Goal: Task Accomplishment & Management: Use online tool/utility

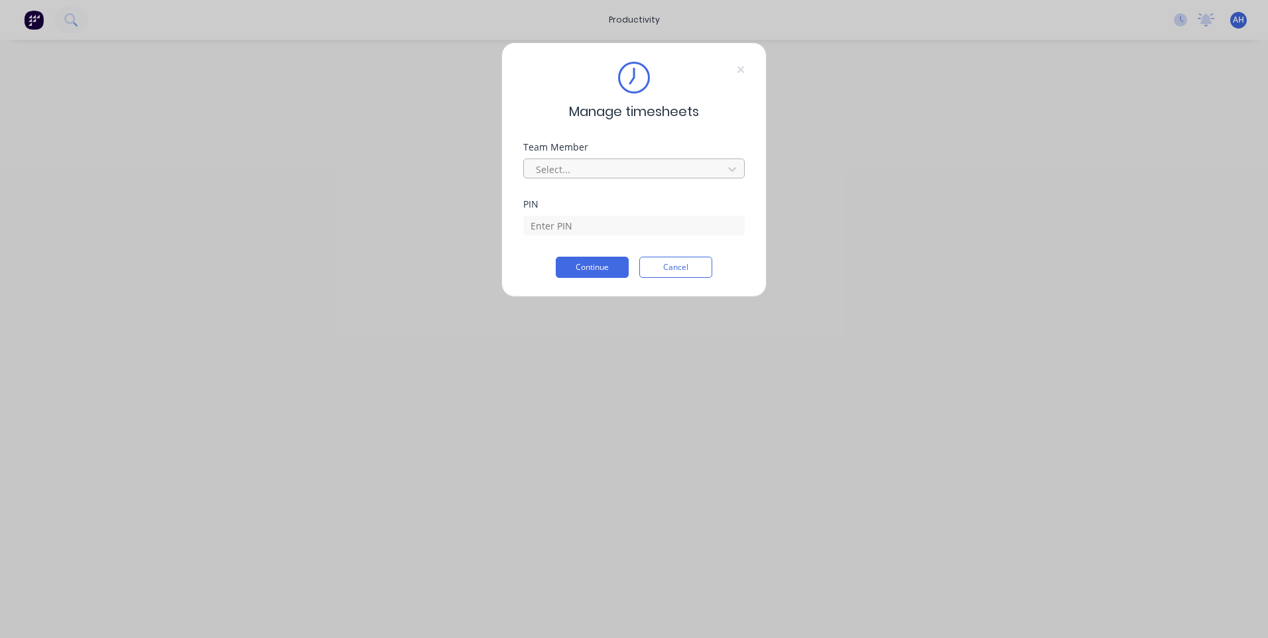
click at [574, 170] on div at bounding box center [625, 169] width 182 height 17
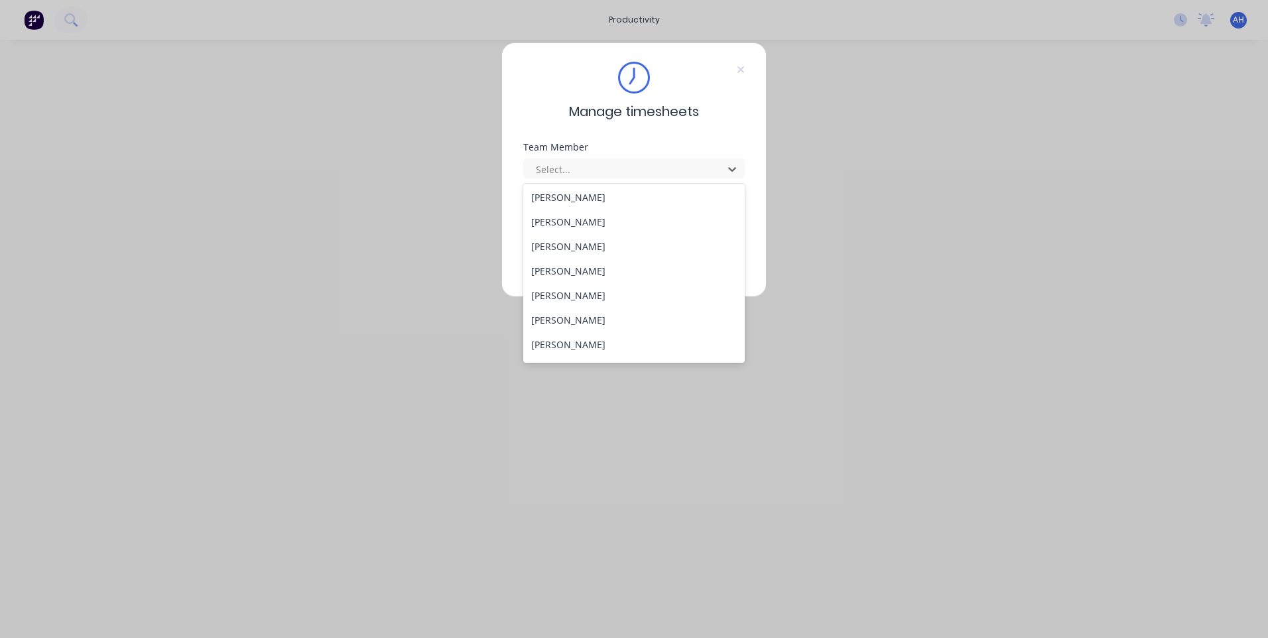
scroll to position [709, 0]
click at [636, 326] on div "Tewdwr [PERSON_NAME]" at bounding box center [633, 323] width 221 height 25
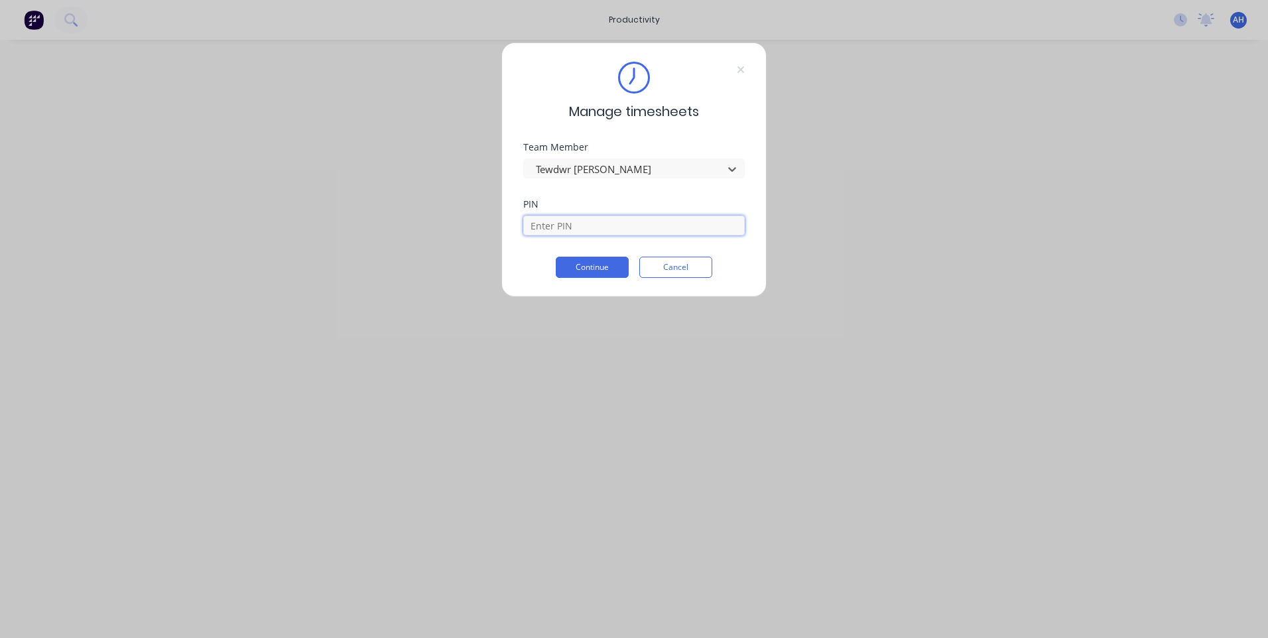
click at [564, 223] on input at bounding box center [633, 225] width 221 height 20
type input "2711"
click at [556, 257] on button "Continue" at bounding box center [592, 267] width 73 height 21
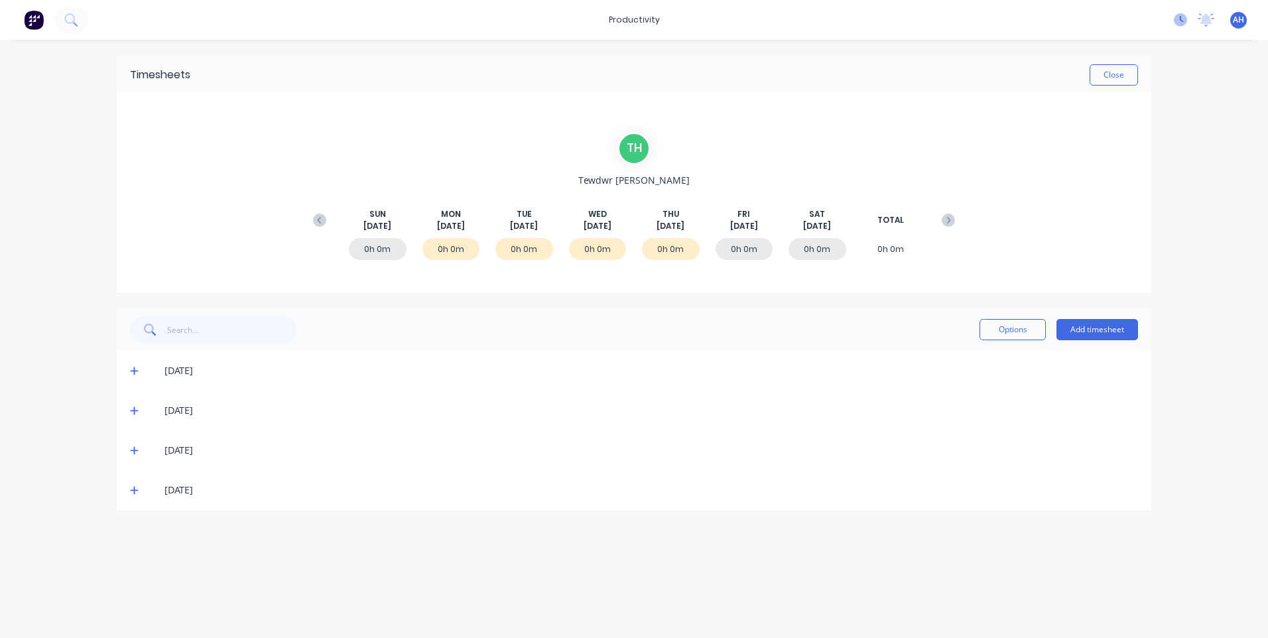
click at [1183, 23] on icon at bounding box center [1180, 19] width 13 height 13
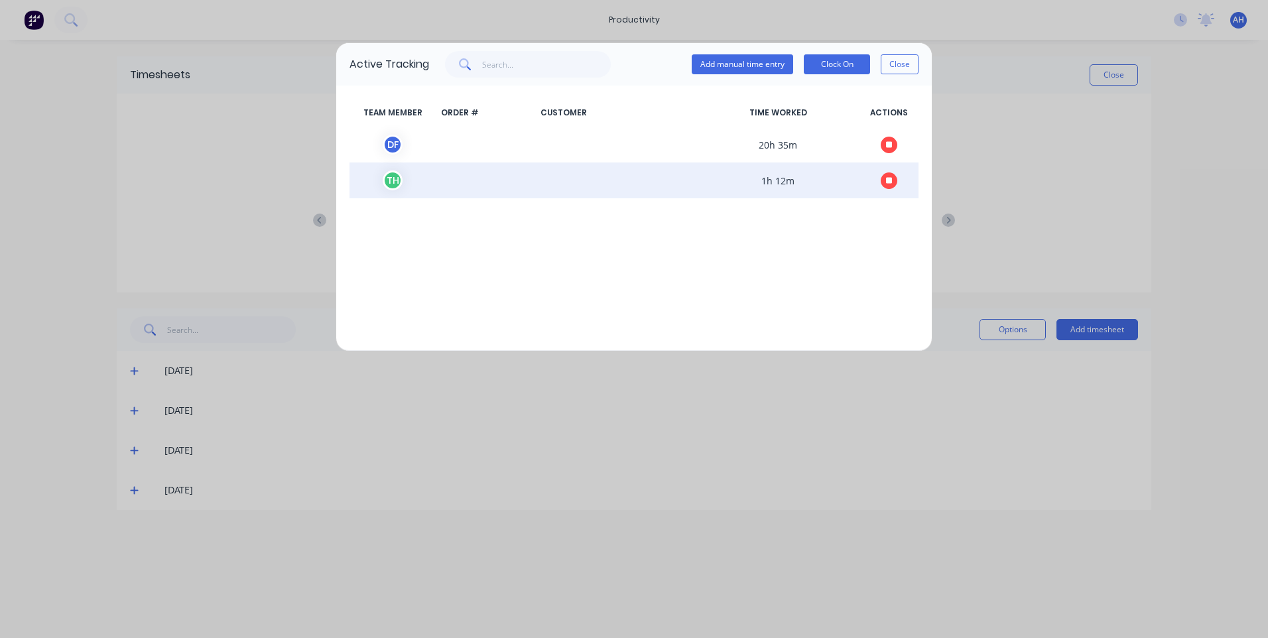
click at [890, 178] on icon "button" at bounding box center [889, 180] width 7 height 7
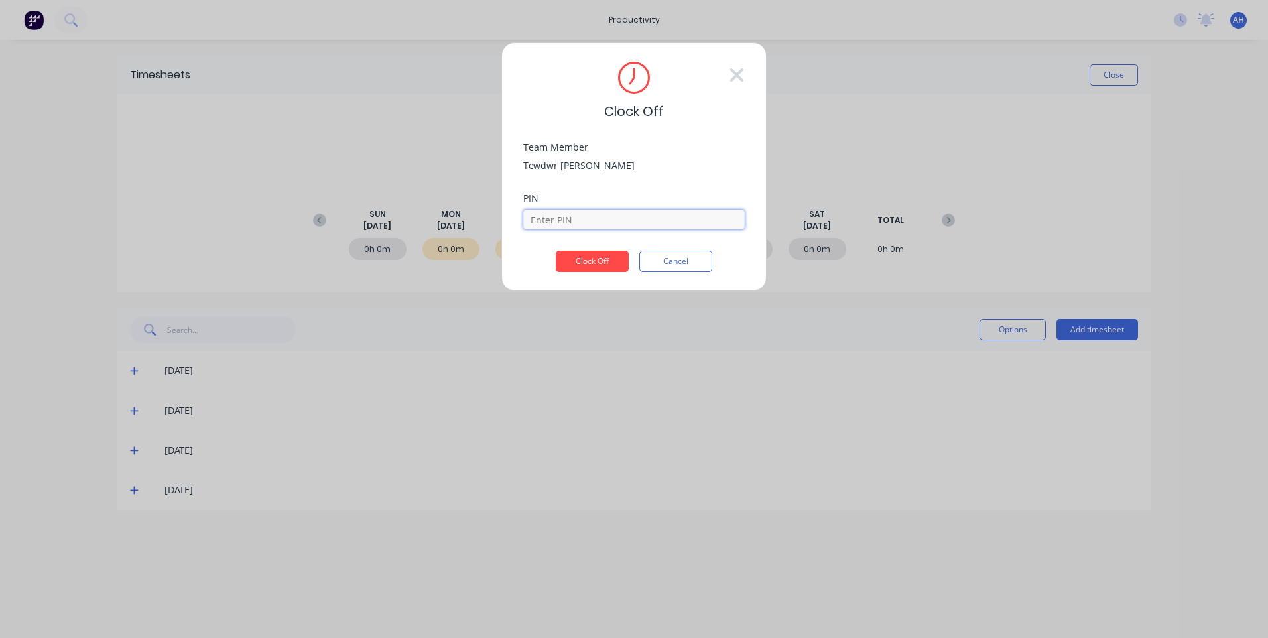
click at [605, 221] on input at bounding box center [633, 220] width 221 height 20
type input "2711"
click at [556, 251] on button "Clock Off" at bounding box center [592, 261] width 73 height 21
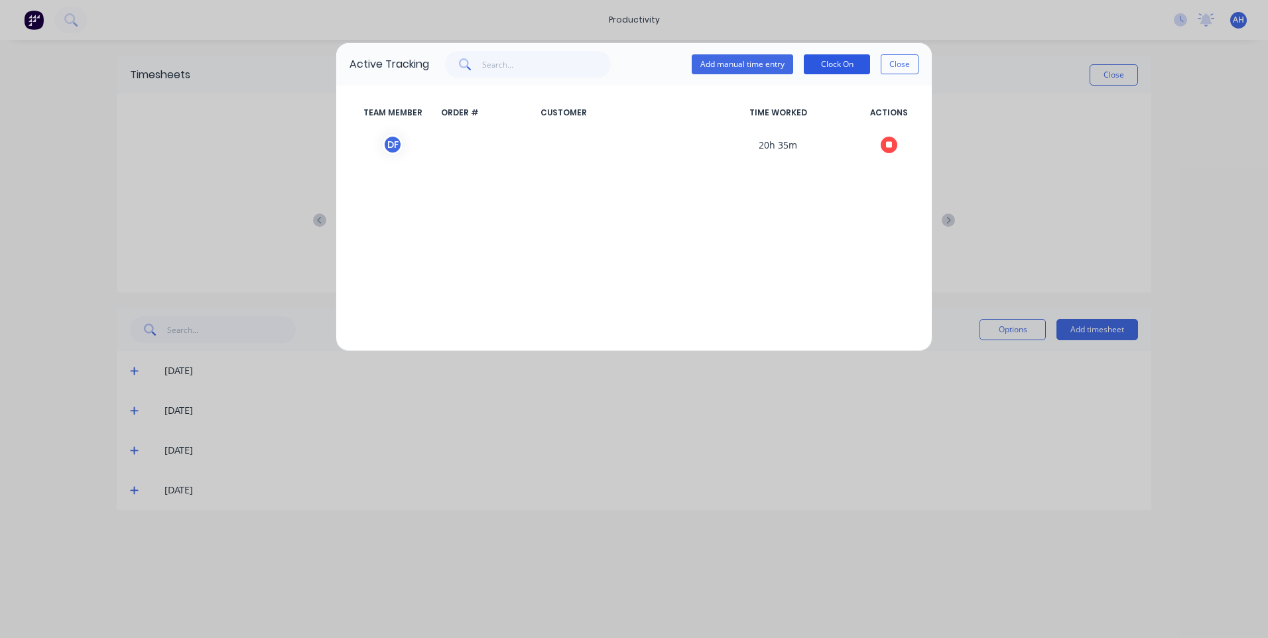
click at [819, 62] on button "Clock On" at bounding box center [837, 64] width 66 height 20
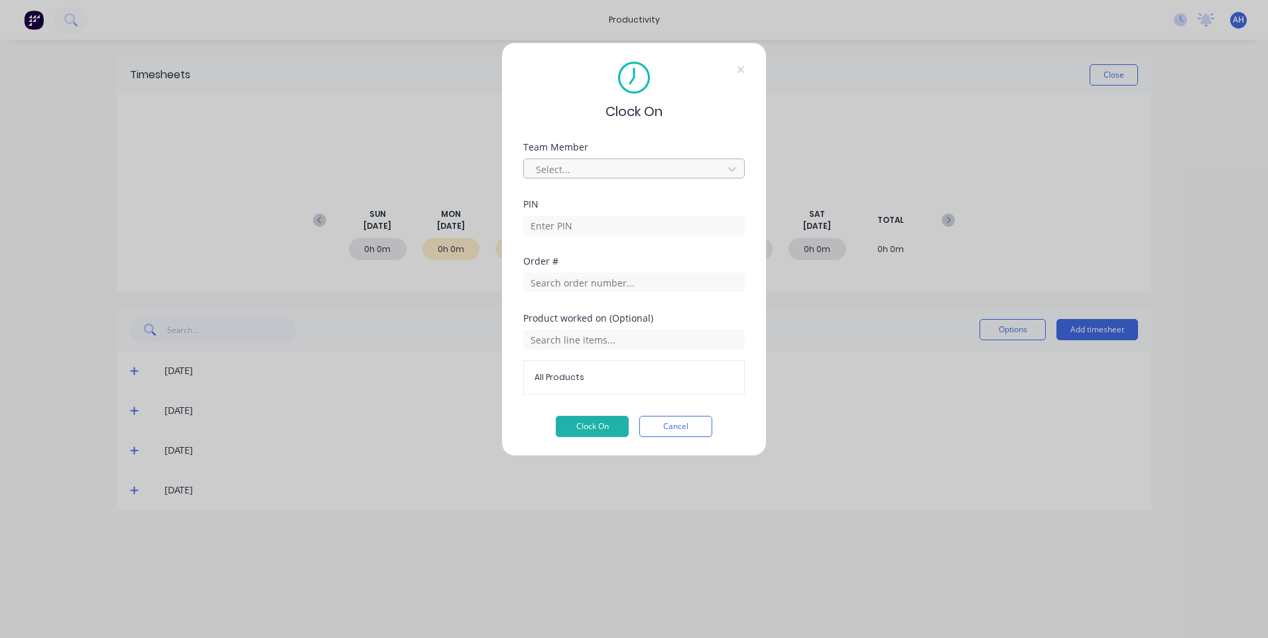
click at [570, 172] on div at bounding box center [625, 169] width 182 height 17
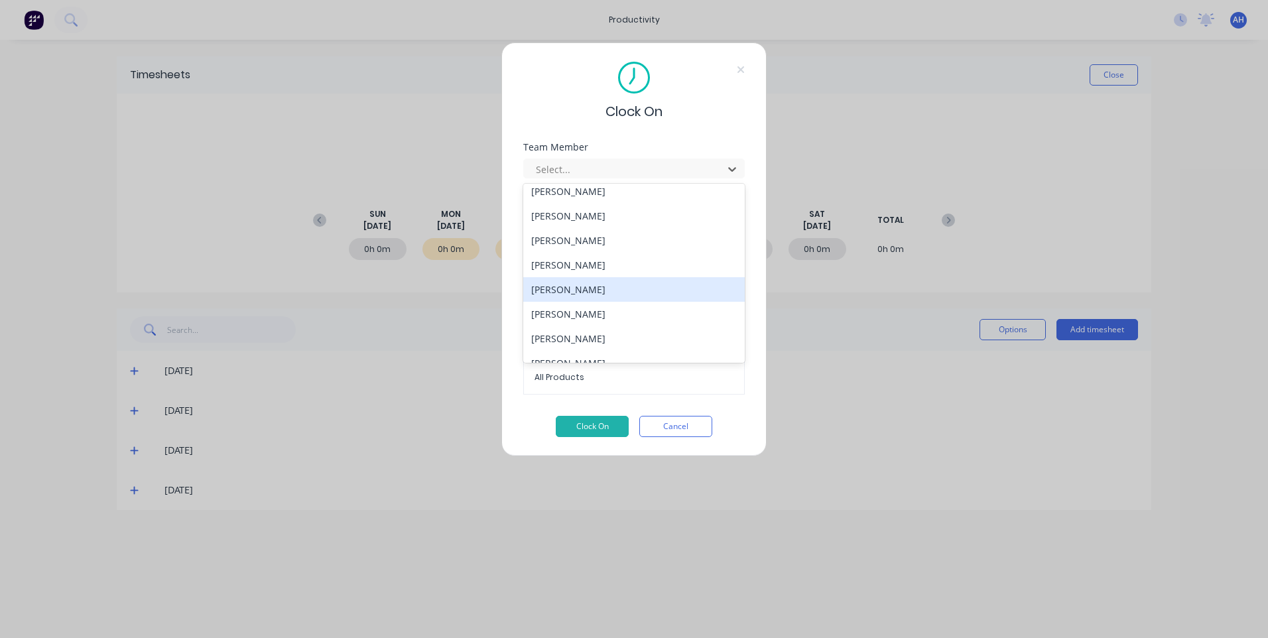
scroll to position [709, 0]
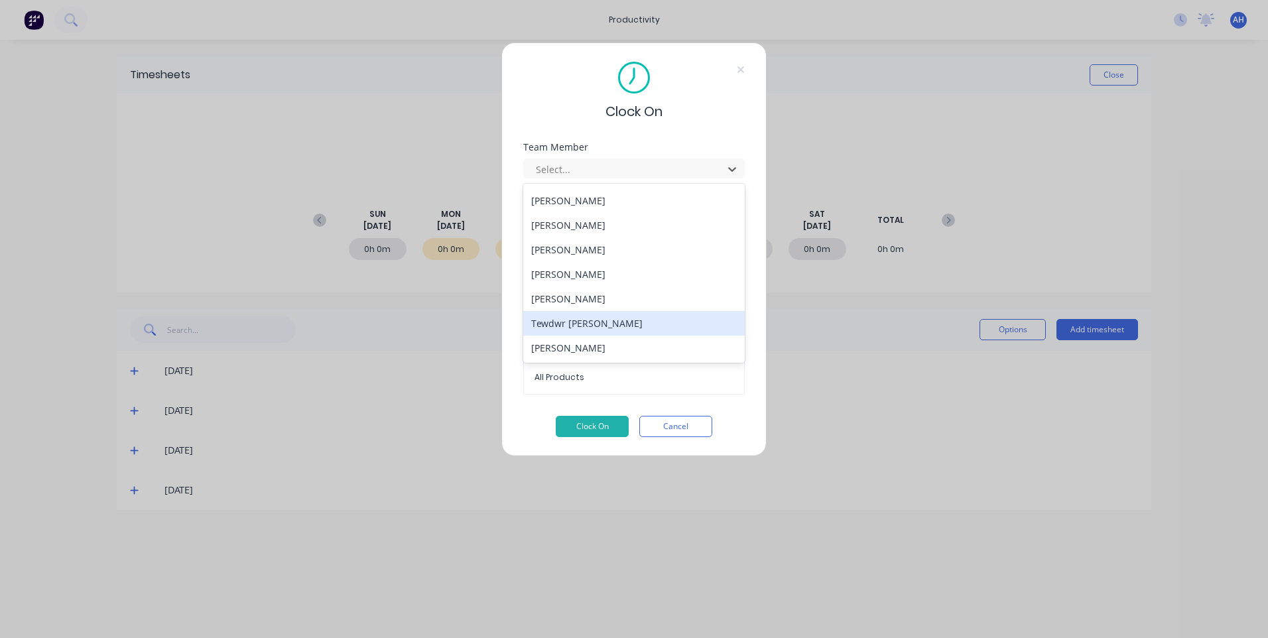
click at [574, 328] on div "Tewdwr [PERSON_NAME]" at bounding box center [633, 323] width 221 height 25
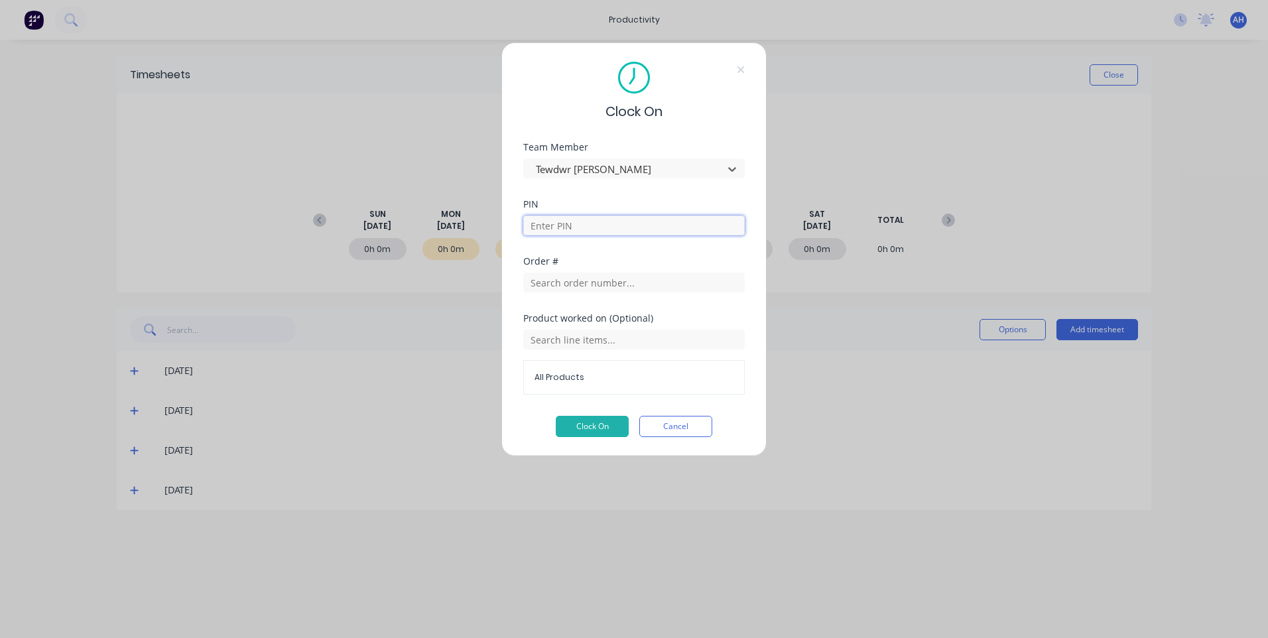
click at [574, 220] on input at bounding box center [633, 225] width 221 height 20
type input "2711"
click at [601, 281] on input "text" at bounding box center [633, 282] width 221 height 20
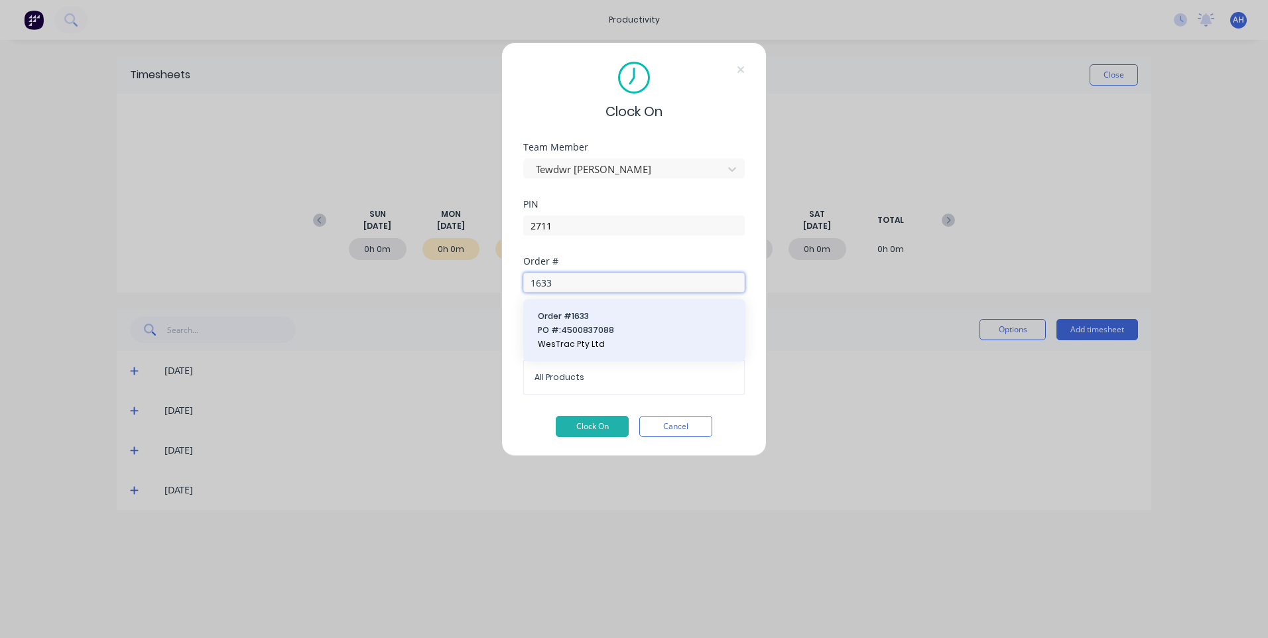
type input "1633"
click at [633, 327] on span "PO #: 4500837088" at bounding box center [634, 330] width 193 height 12
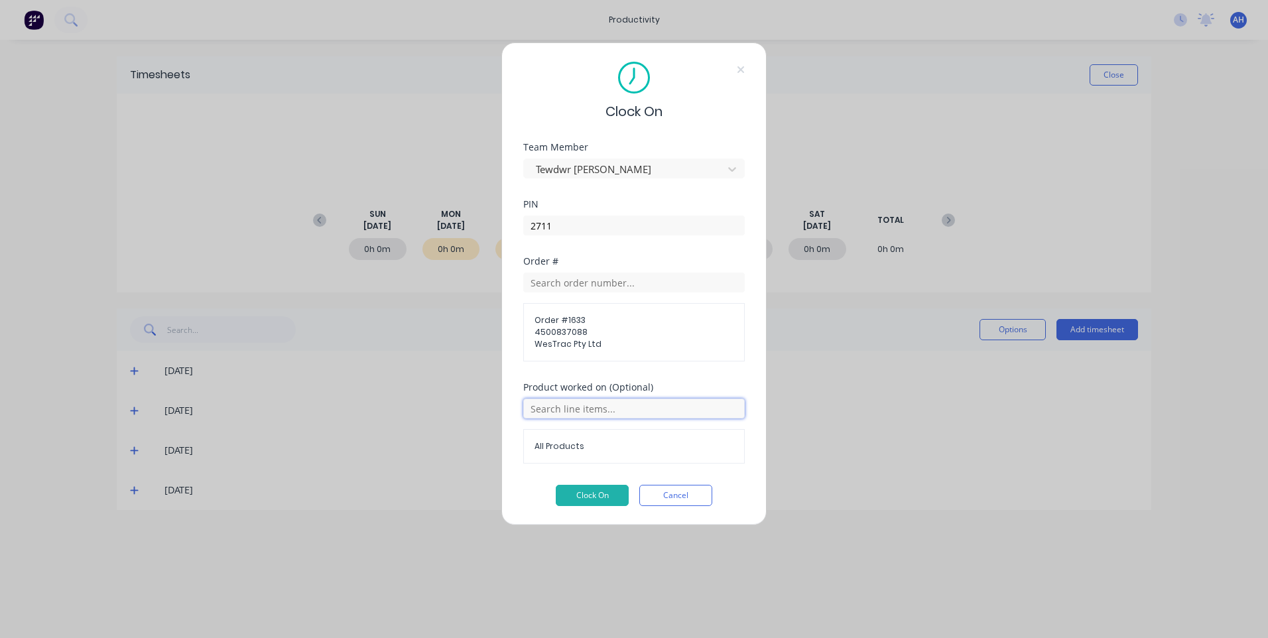
click at [596, 408] on input "text" at bounding box center [633, 408] width 221 height 20
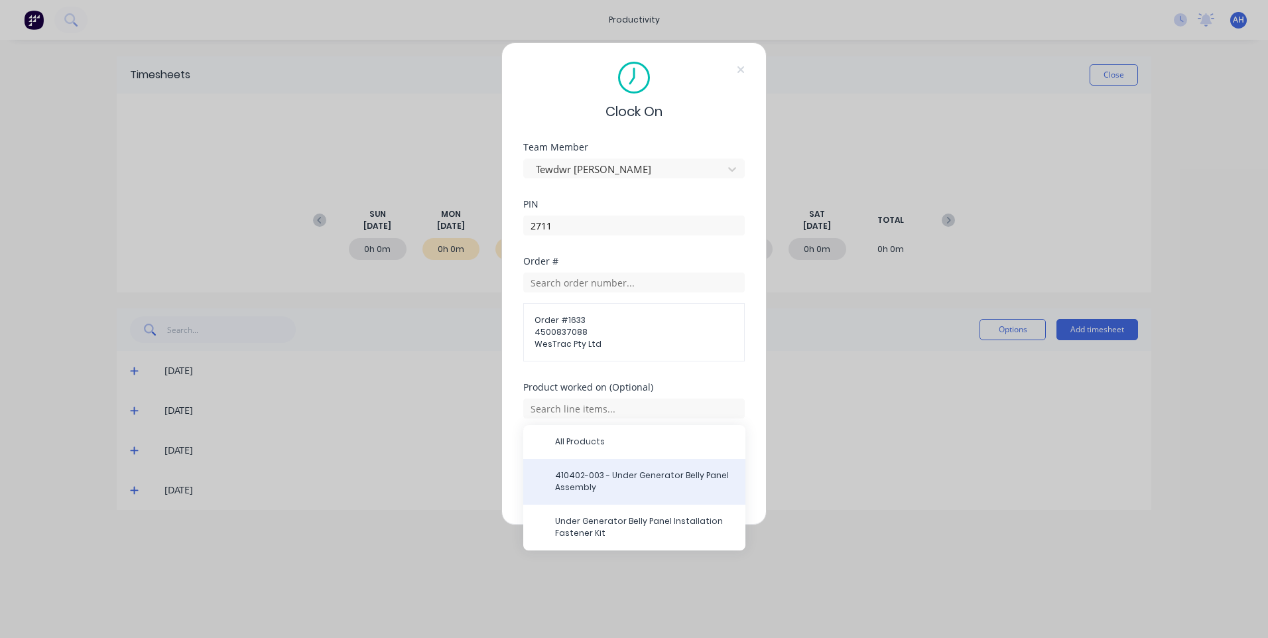
click at [617, 479] on span "410402-003 - Under Generator Belly Panel Assembly" at bounding box center [645, 481] width 180 height 24
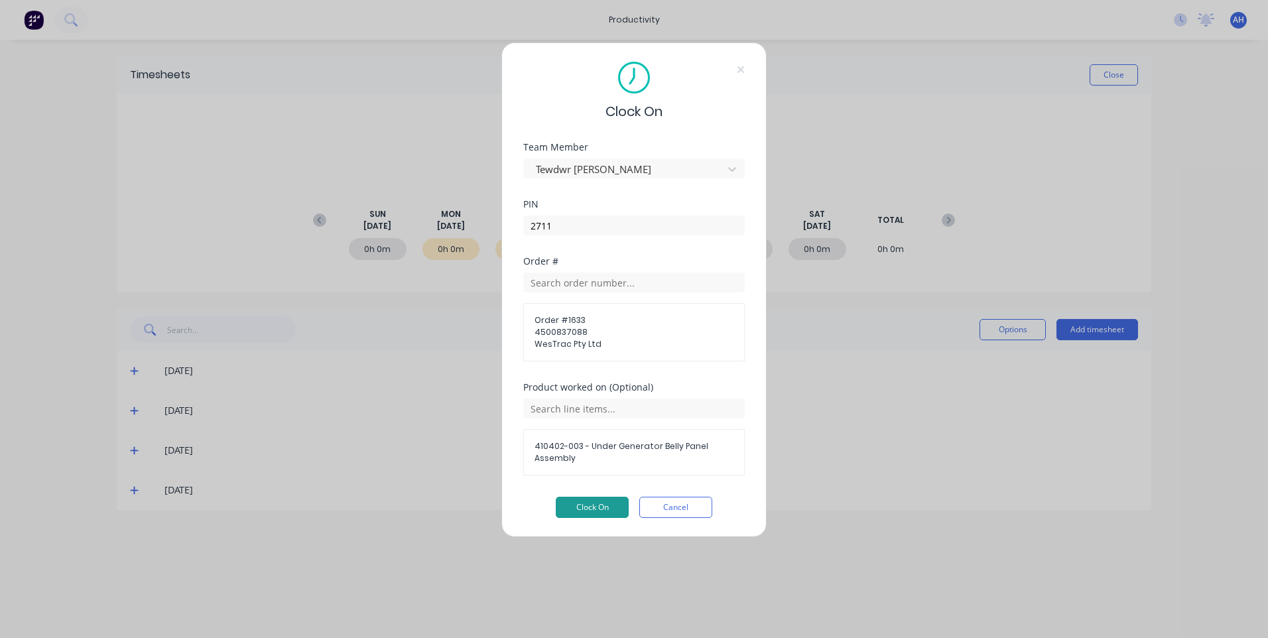
click at [608, 506] on button "Clock On" at bounding box center [592, 507] width 73 height 21
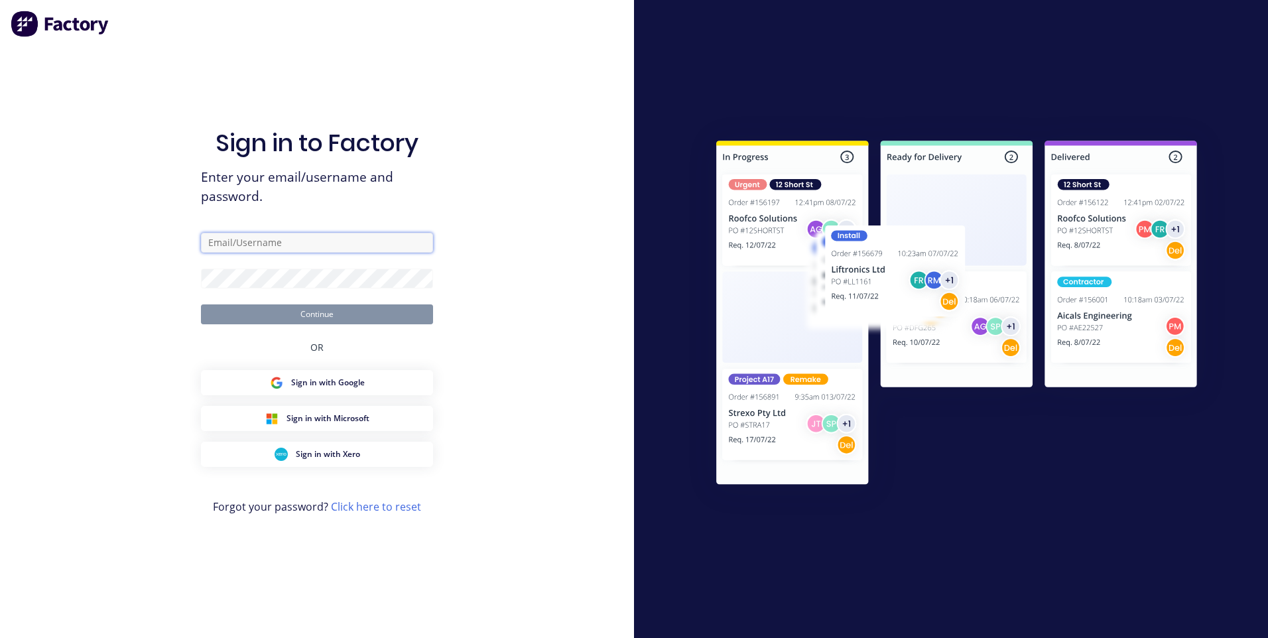
click at [286, 242] on input "text" at bounding box center [317, 243] width 232 height 20
type input "[EMAIL_ADDRESS][DOMAIN_NAME]"
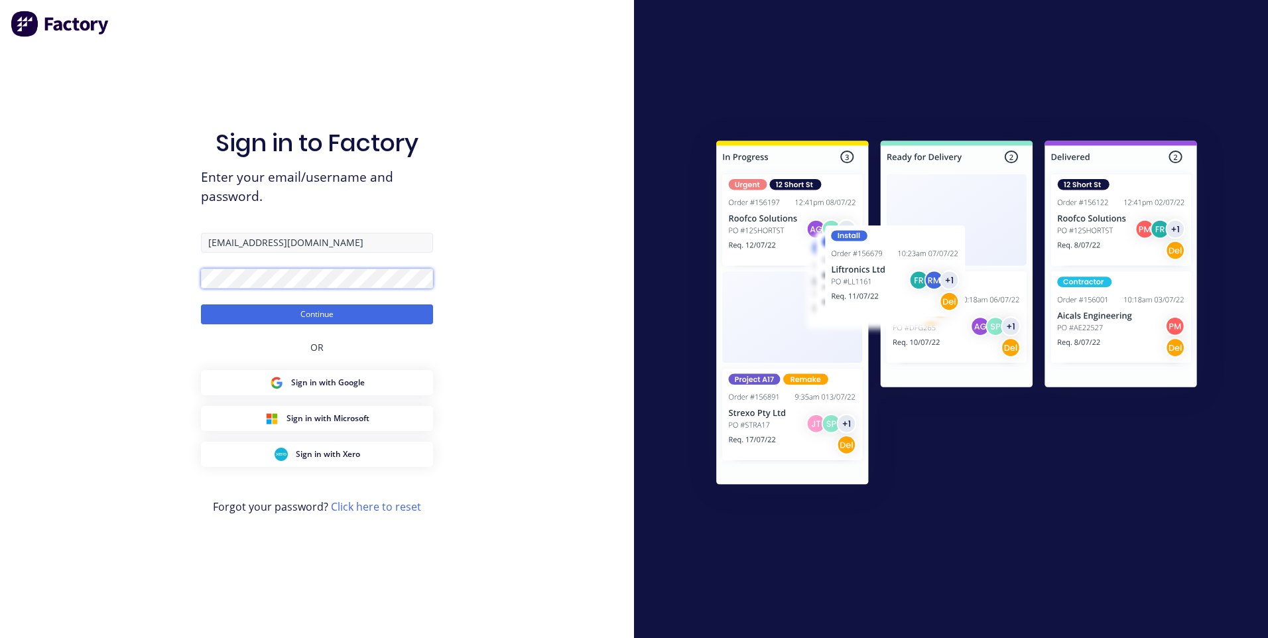
click at [201, 304] on button "Continue" at bounding box center [317, 314] width 232 height 20
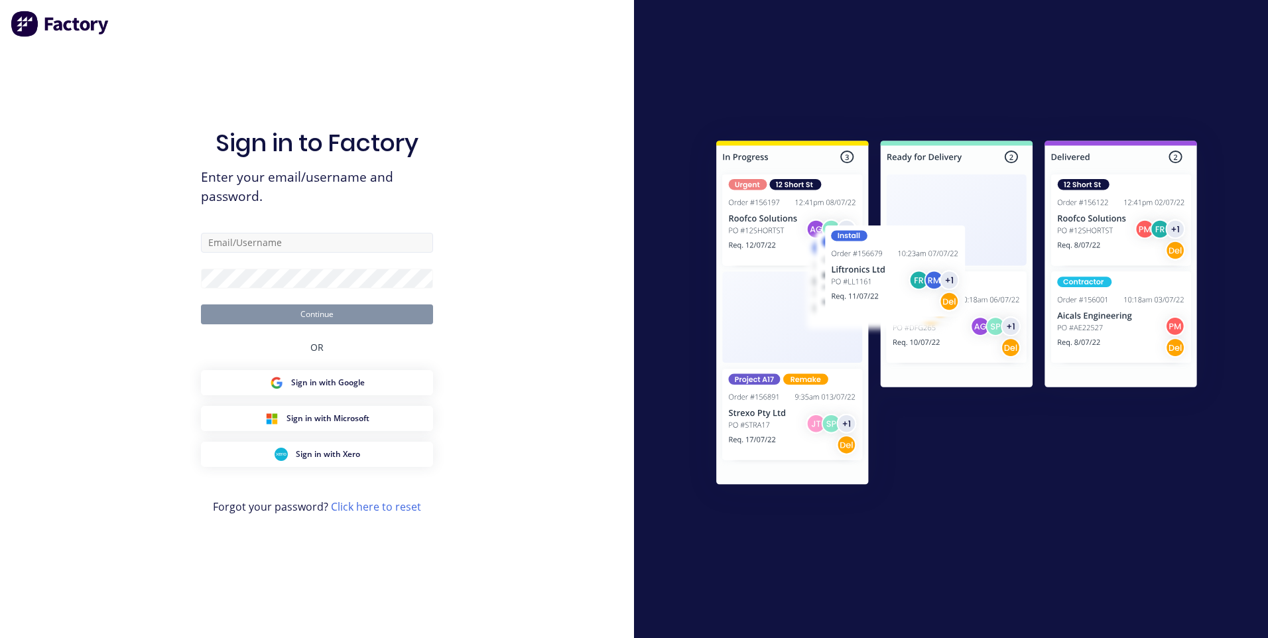
click at [261, 246] on input "text" at bounding box center [317, 243] width 232 height 20
type input "[EMAIL_ADDRESS][DOMAIN_NAME]"
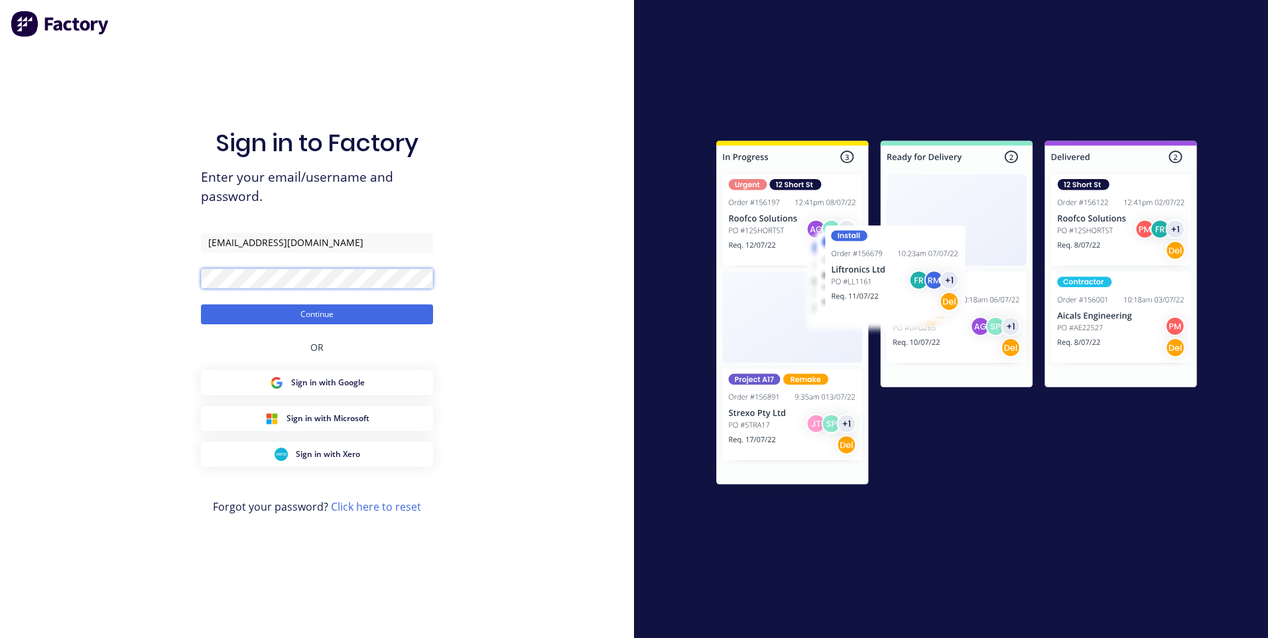
click button "Continue" at bounding box center [317, 314] width 232 height 20
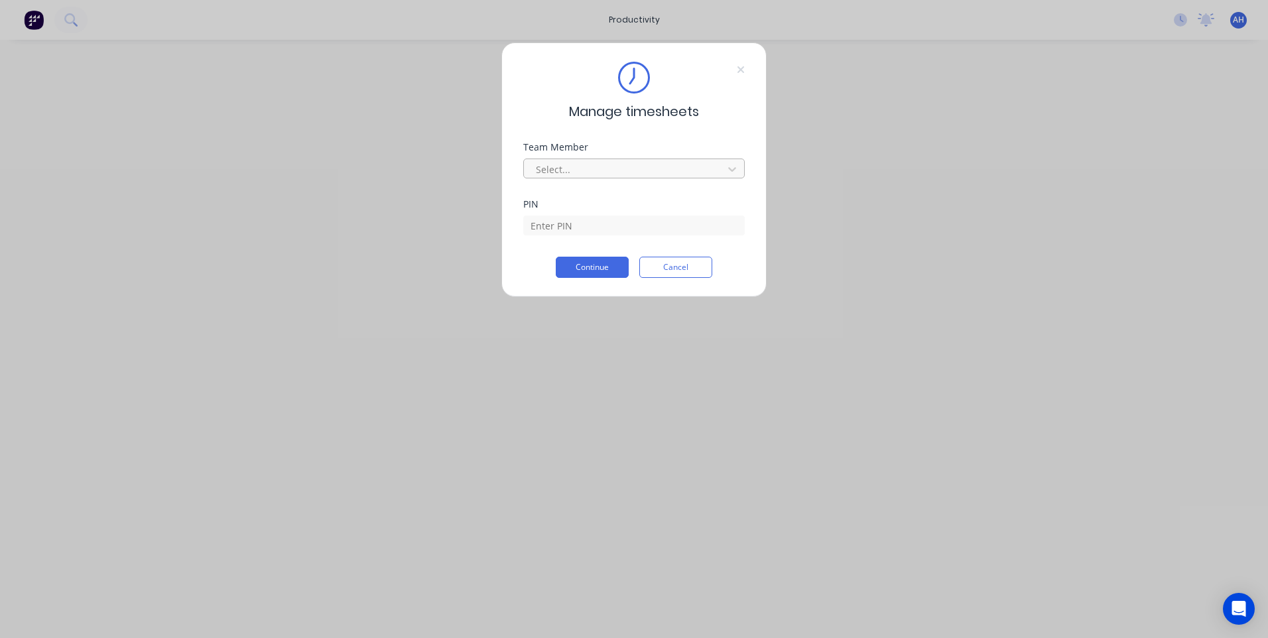
click at [585, 166] on div at bounding box center [625, 169] width 182 height 17
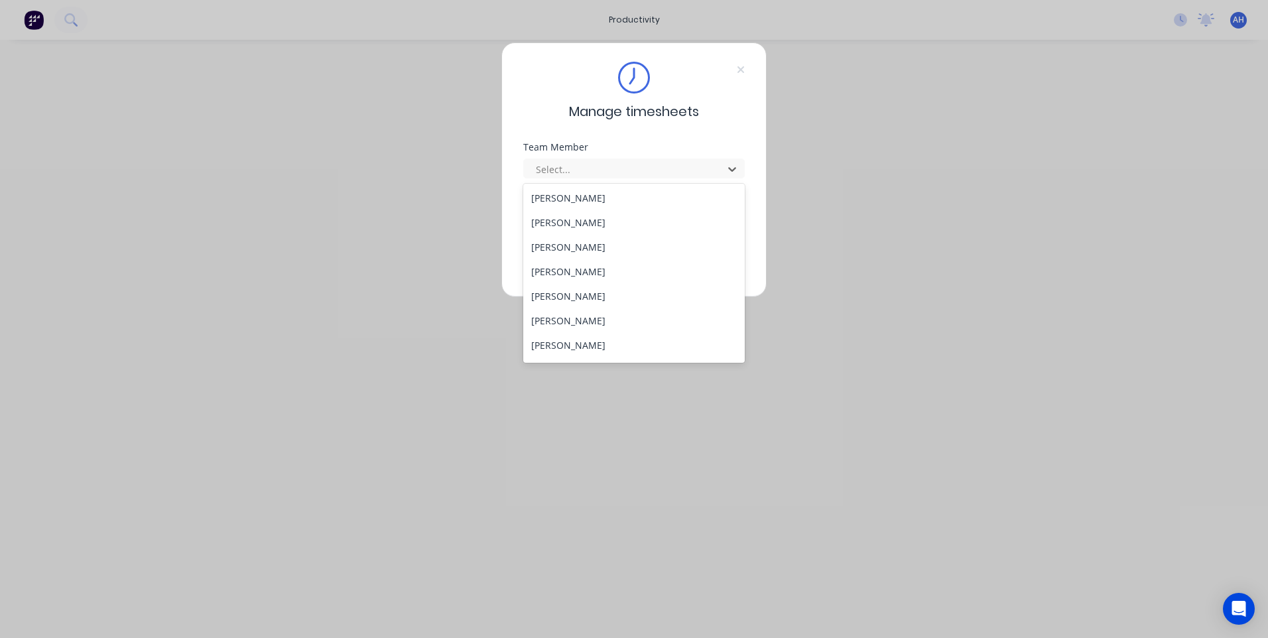
scroll to position [709, 0]
click at [616, 326] on div "Tewdwr [PERSON_NAME]" at bounding box center [633, 323] width 221 height 25
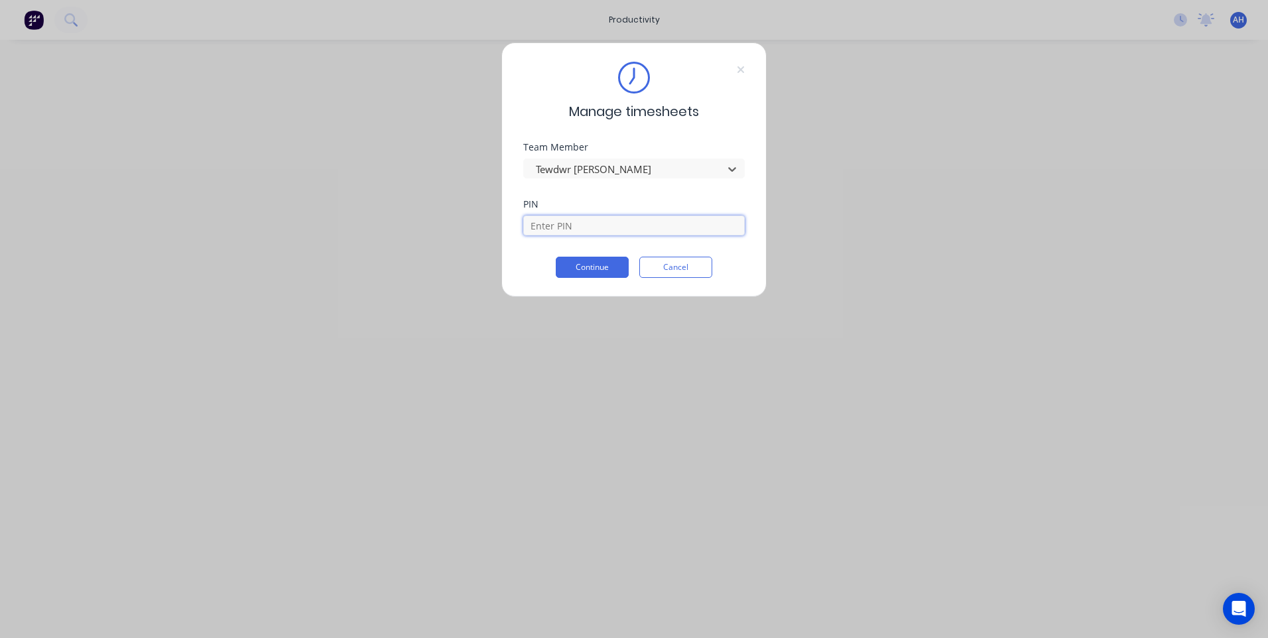
click at [585, 230] on input at bounding box center [633, 225] width 221 height 20
type input "2711"
click at [577, 271] on button "Continue" at bounding box center [592, 267] width 73 height 21
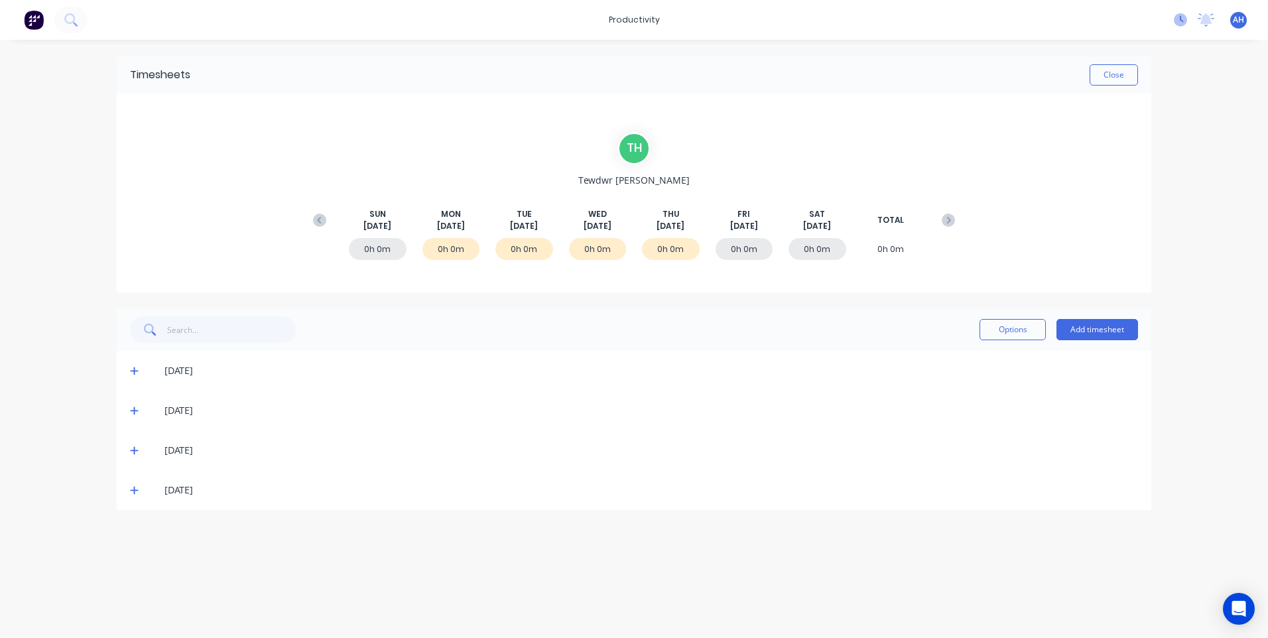
click at [1177, 22] on icon at bounding box center [1180, 19] width 13 height 13
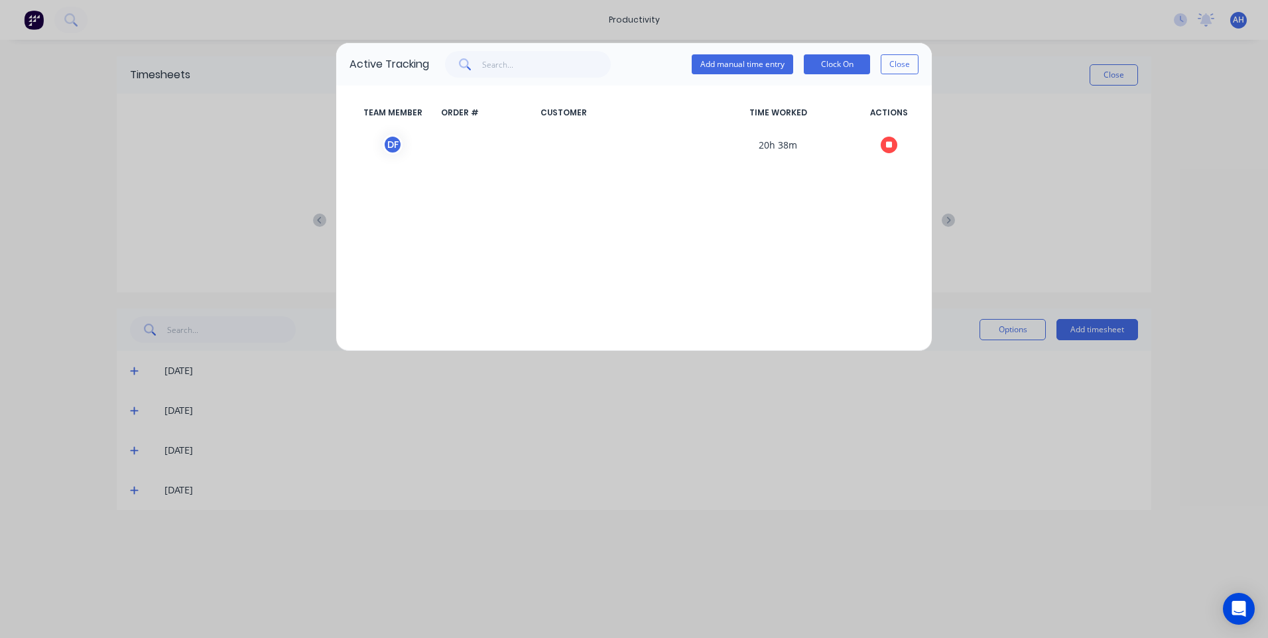
drag, startPoint x: 839, startPoint y: 68, endPoint x: 743, endPoint y: 191, distance: 156.0
click at [717, 206] on div "TEAM MEMBER ORDER # CUSTOMER TIME WORKED ACTIONS D F 20h 38m" at bounding box center [633, 218] width 595 height 265
click at [838, 62] on button "Clock On" at bounding box center [837, 64] width 66 height 20
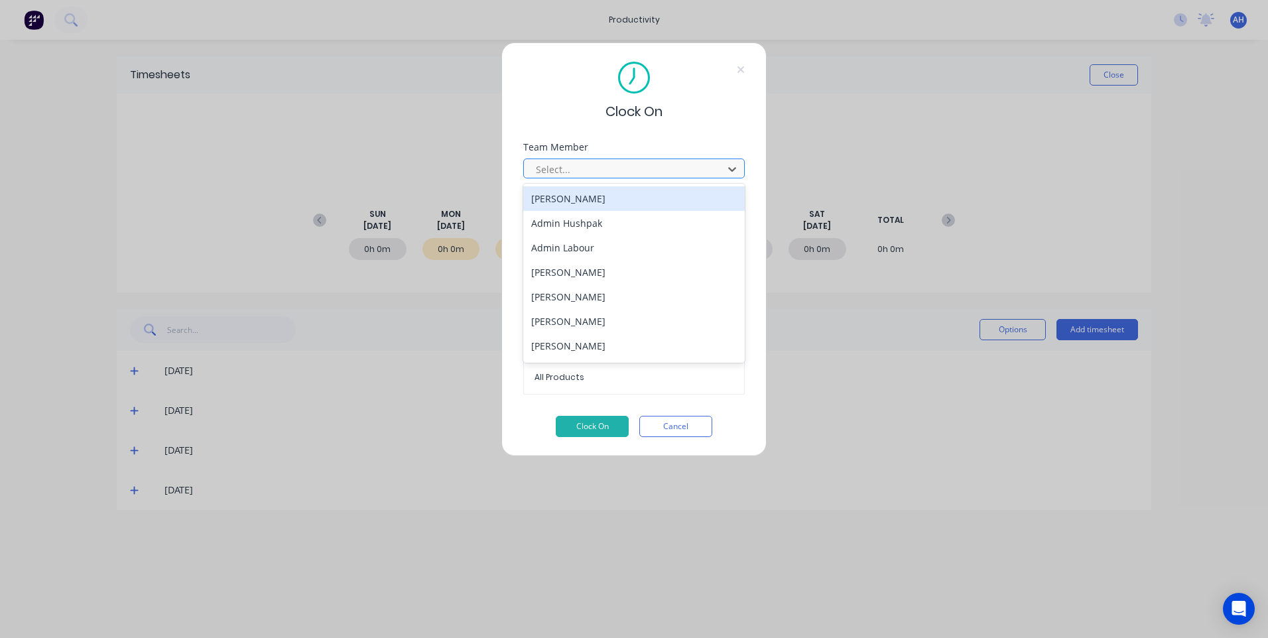
click at [583, 170] on div at bounding box center [625, 169] width 182 height 17
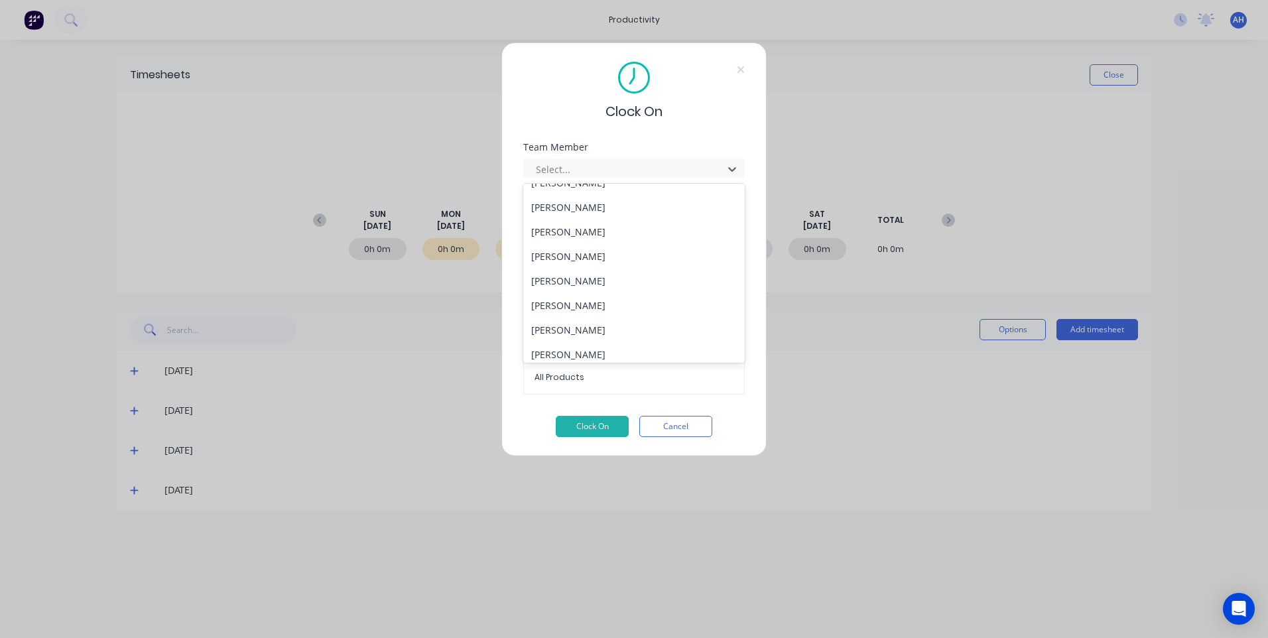
scroll to position [709, 0]
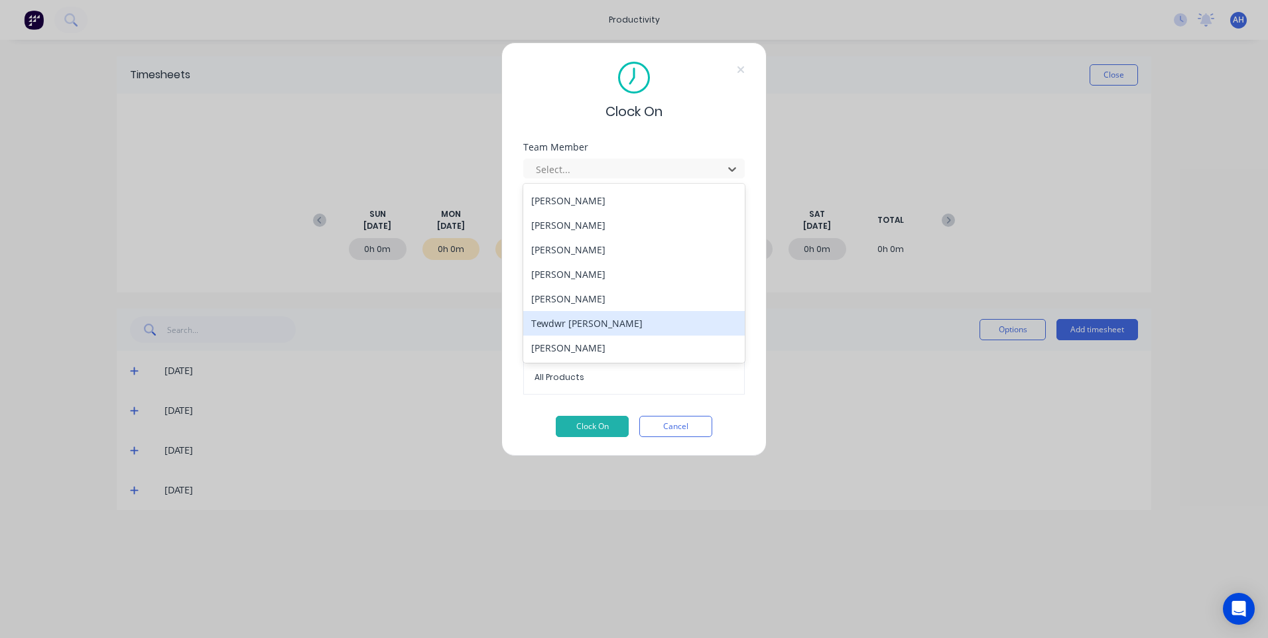
click at [591, 320] on div "Tewdwr [PERSON_NAME]" at bounding box center [633, 323] width 221 height 25
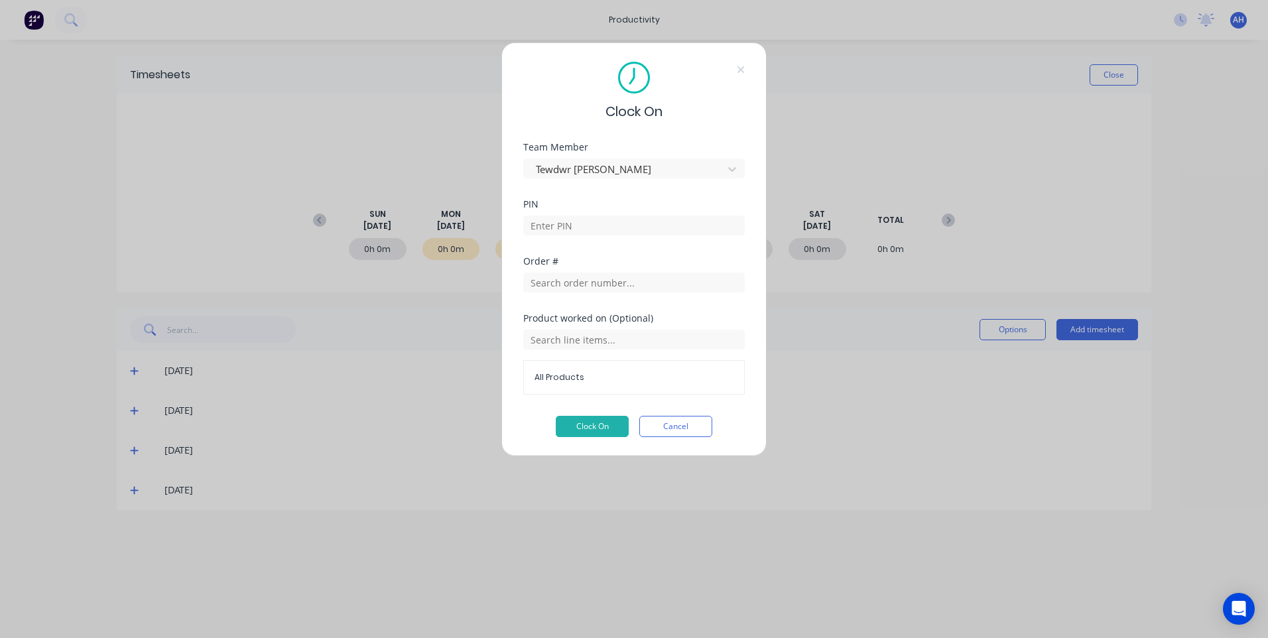
click at [567, 215] on div at bounding box center [633, 223] width 221 height 23
click at [556, 231] on input at bounding box center [633, 225] width 221 height 20
type input "2711"
click at [556, 280] on input "text" at bounding box center [633, 282] width 221 height 20
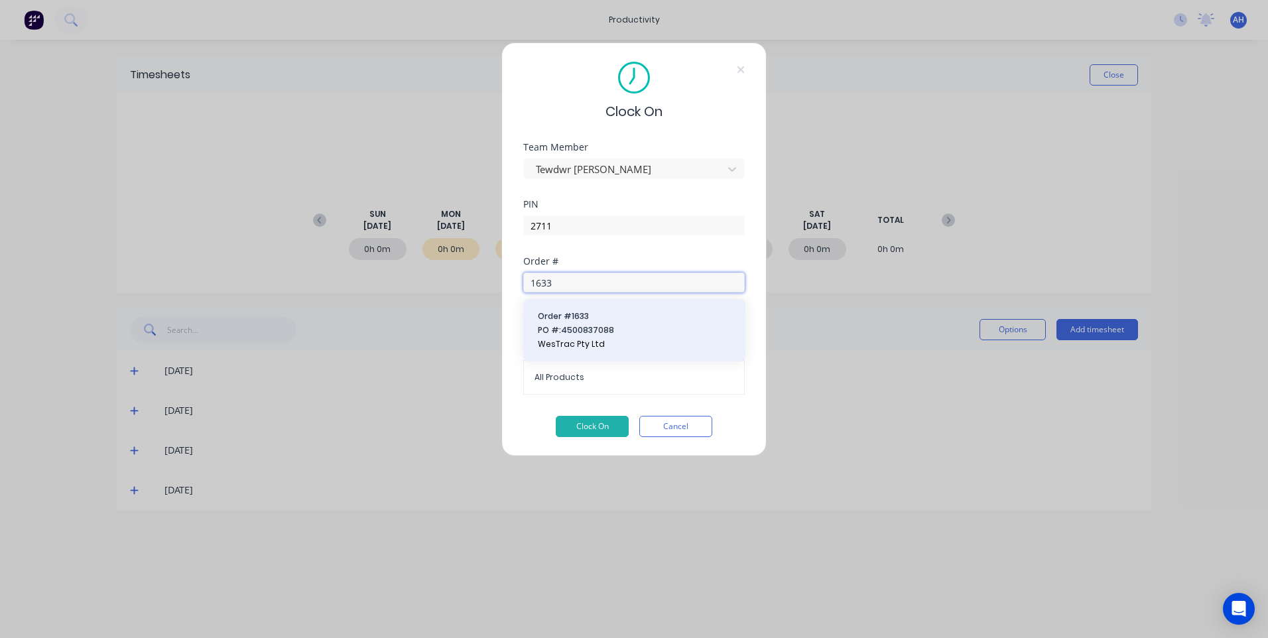
type input "1633"
click at [582, 320] on span "Order # 1633" at bounding box center [634, 316] width 193 height 12
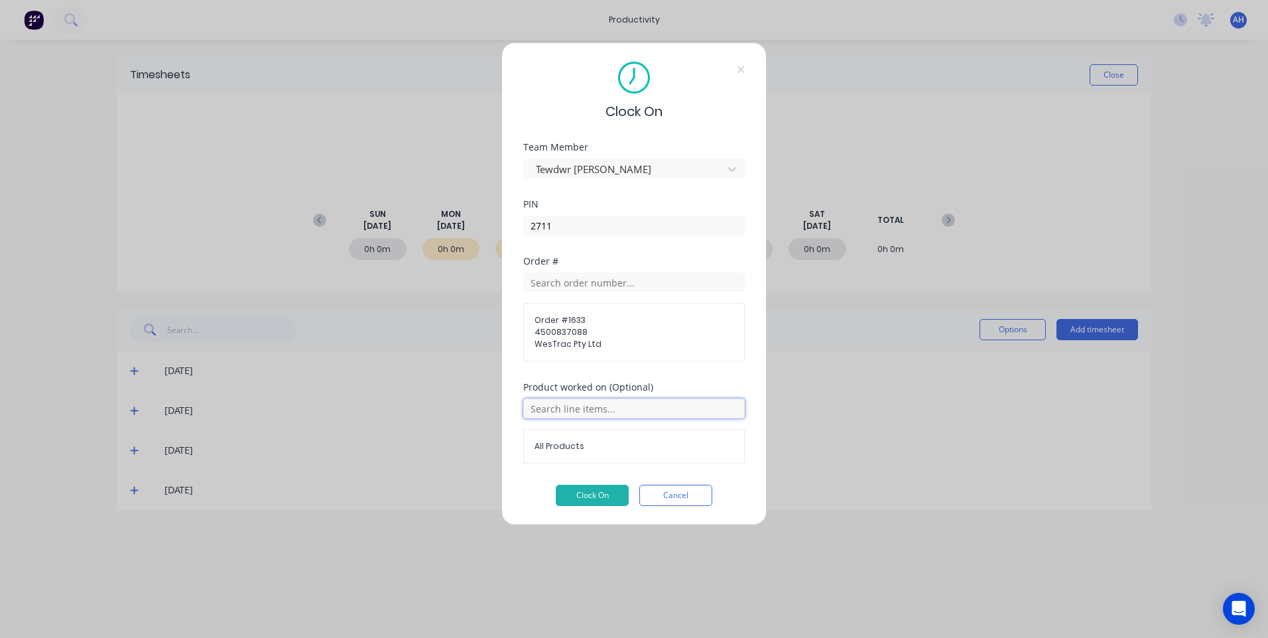
click at [563, 407] on input "text" at bounding box center [633, 408] width 221 height 20
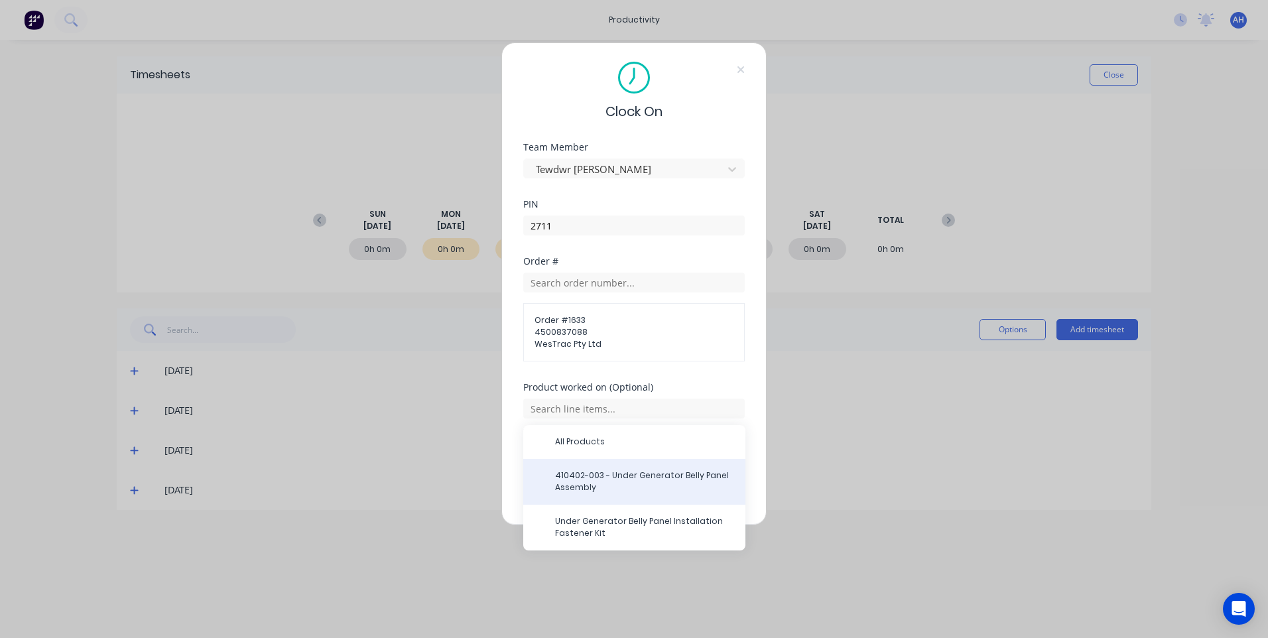
click at [583, 471] on span "410402-003 - Under Generator Belly Panel Assembly" at bounding box center [645, 481] width 180 height 24
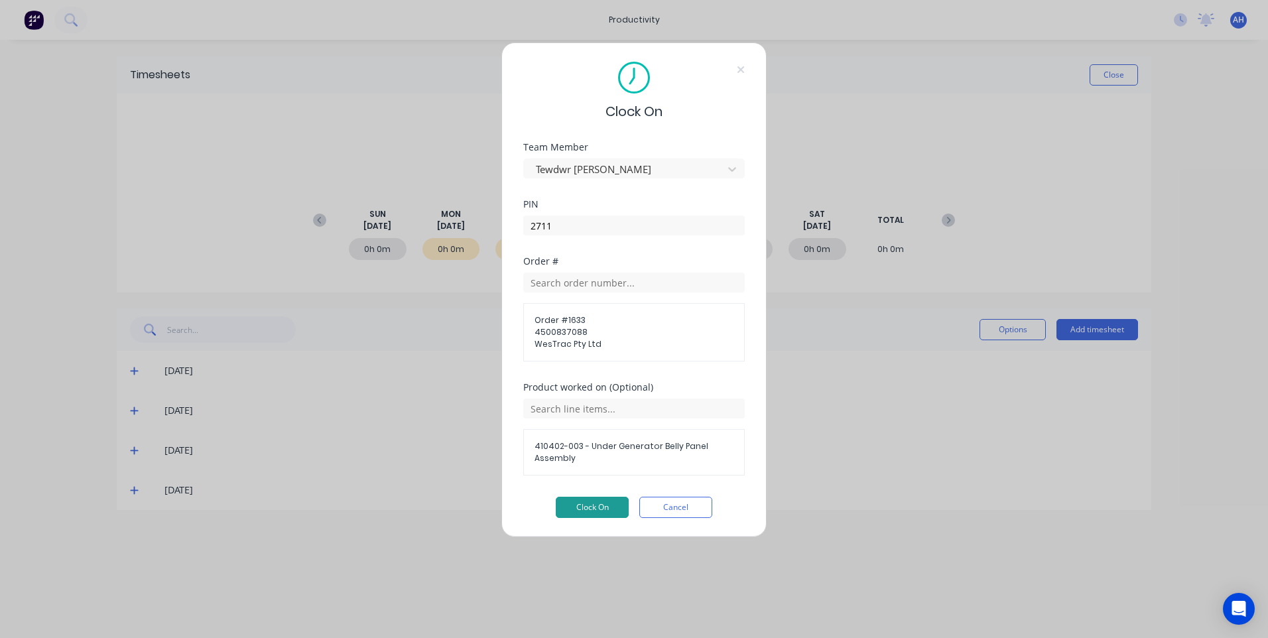
click at [593, 503] on button "Clock On" at bounding box center [592, 507] width 73 height 21
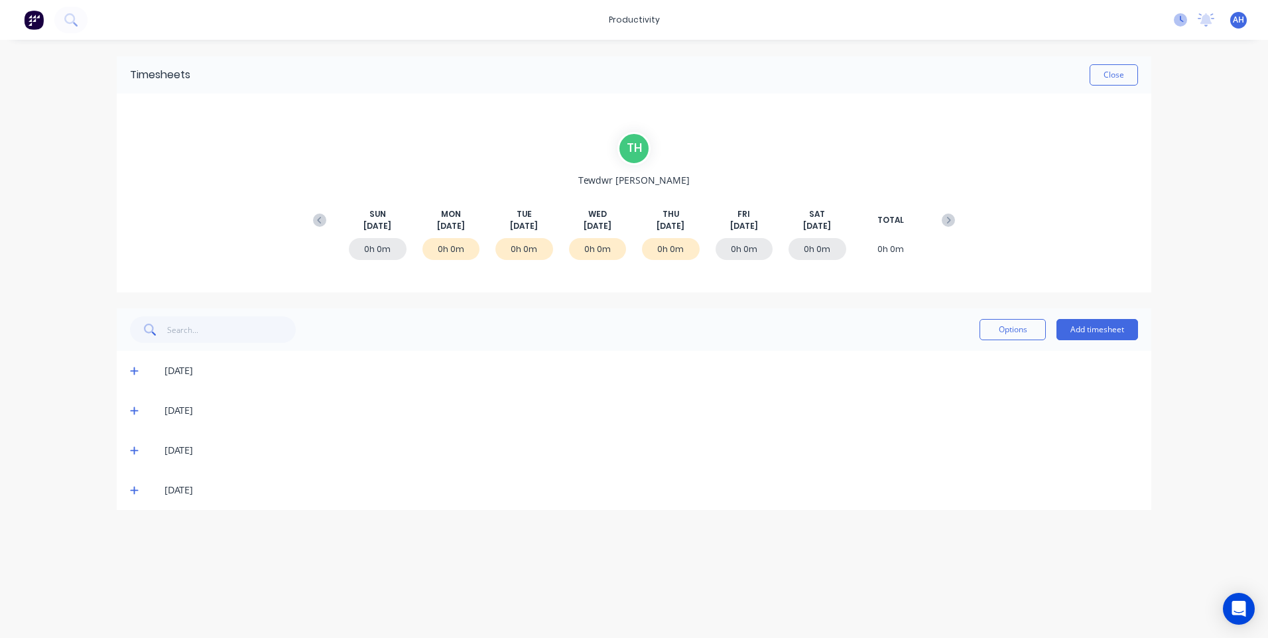
click at [1176, 23] on icon at bounding box center [1180, 19] width 13 height 13
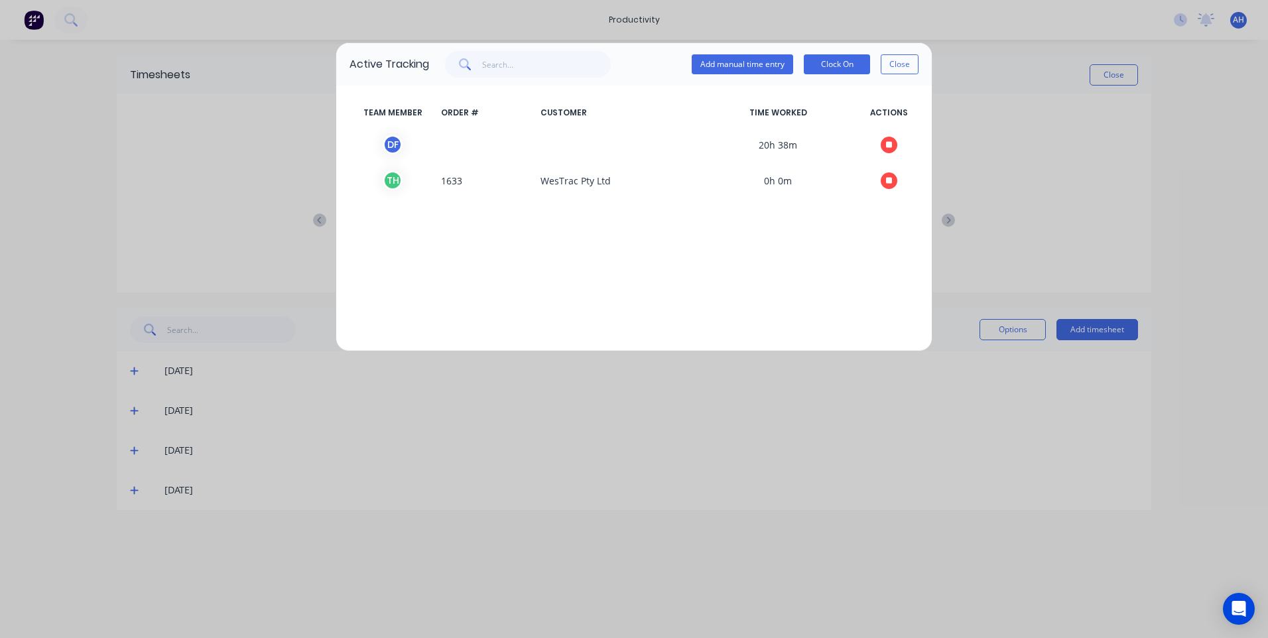
click at [1084, 131] on div "Active Tracking Add manual time entry Clock On Close TEAM MEMBER ORDER # CUSTOM…" at bounding box center [634, 319] width 1268 height 638
click at [898, 63] on button "Close" at bounding box center [899, 64] width 38 height 20
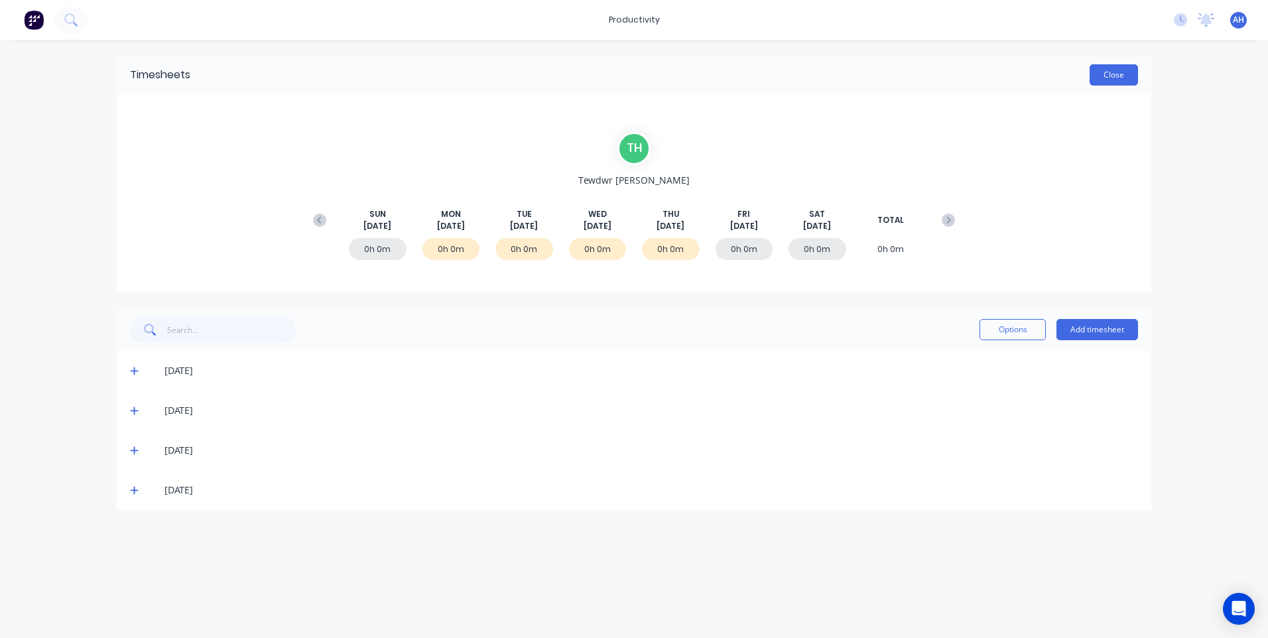
click at [1119, 78] on button "Close" at bounding box center [1113, 74] width 48 height 21
